Goal: Task Accomplishment & Management: Complete application form

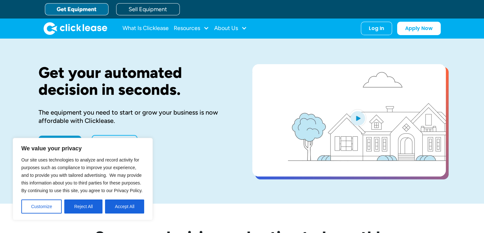
click at [226, 165] on div "Get your automated decision in seconds. The equipment you need to start or grow…" at bounding box center [136, 121] width 194 height 114
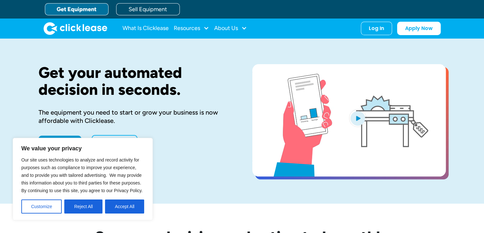
click at [85, 210] on button "Reject All" at bounding box center [83, 206] width 38 height 14
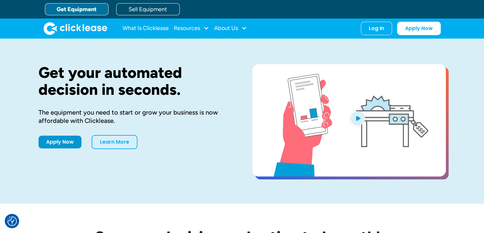
click at [64, 144] on link "Apply Now" at bounding box center [60, 141] width 43 height 13
